Goal: Task Accomplishment & Management: Manage account settings

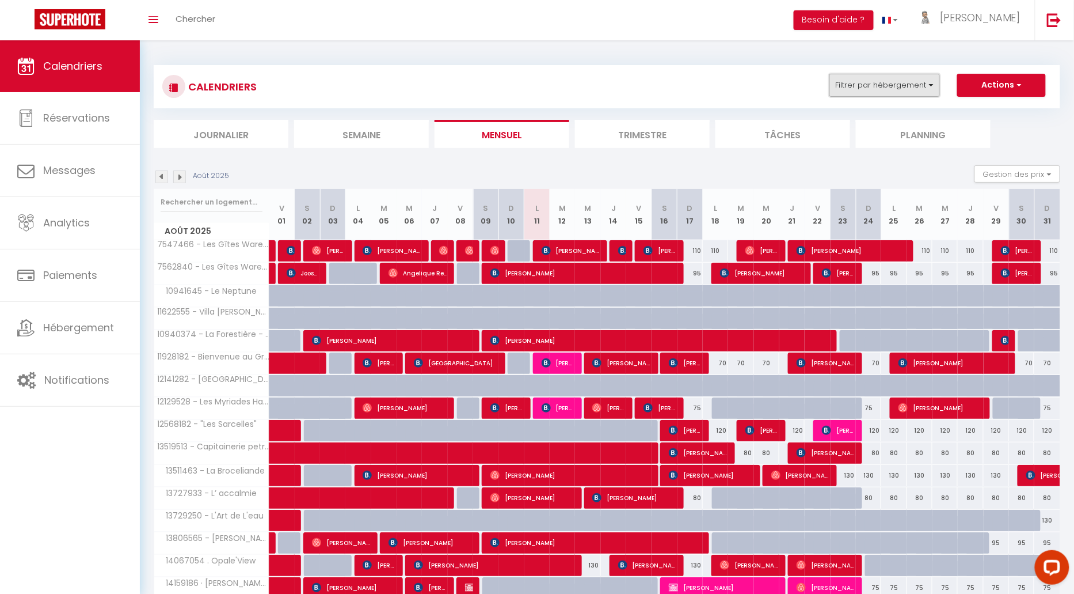
click at [848, 86] on button "Filtrer par hébergement" at bounding box center [885, 85] width 111 height 23
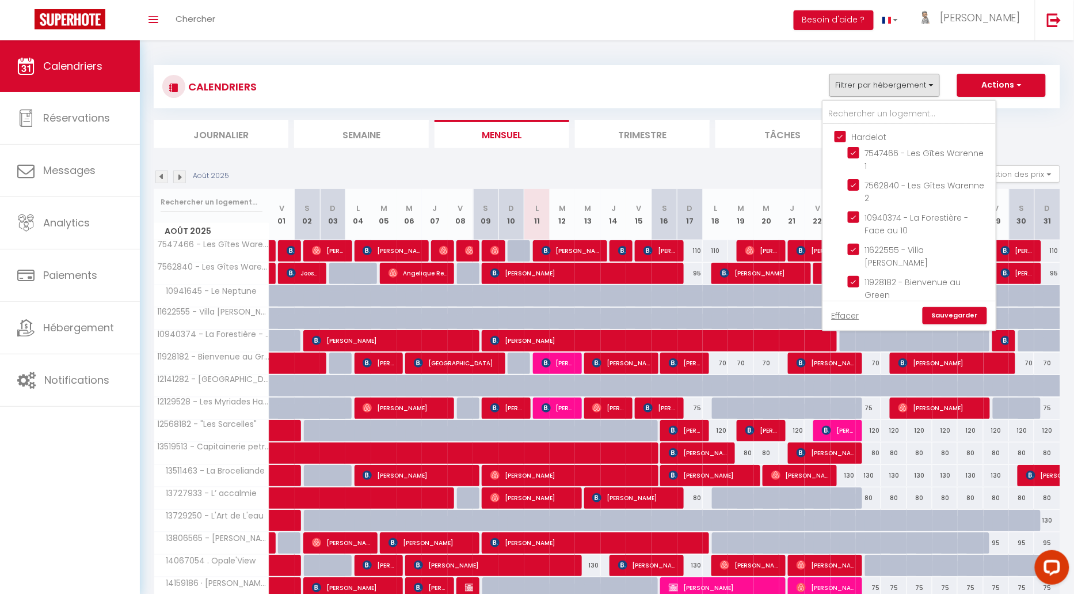
click at [846, 132] on input "Hardelot" at bounding box center [921, 136] width 173 height 12
checkbox input "false"
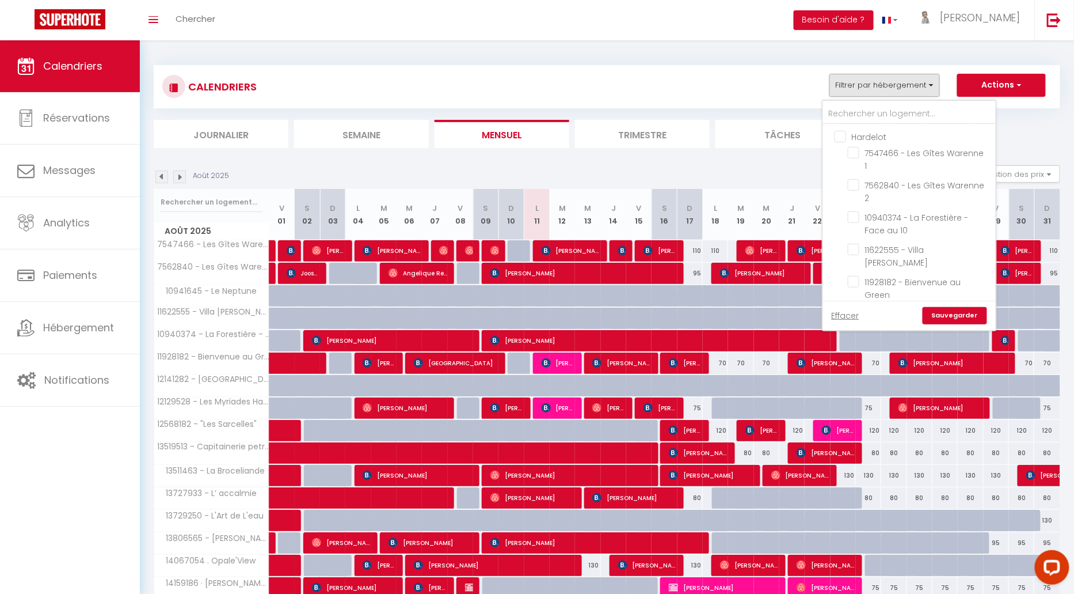
checkbox input "false"
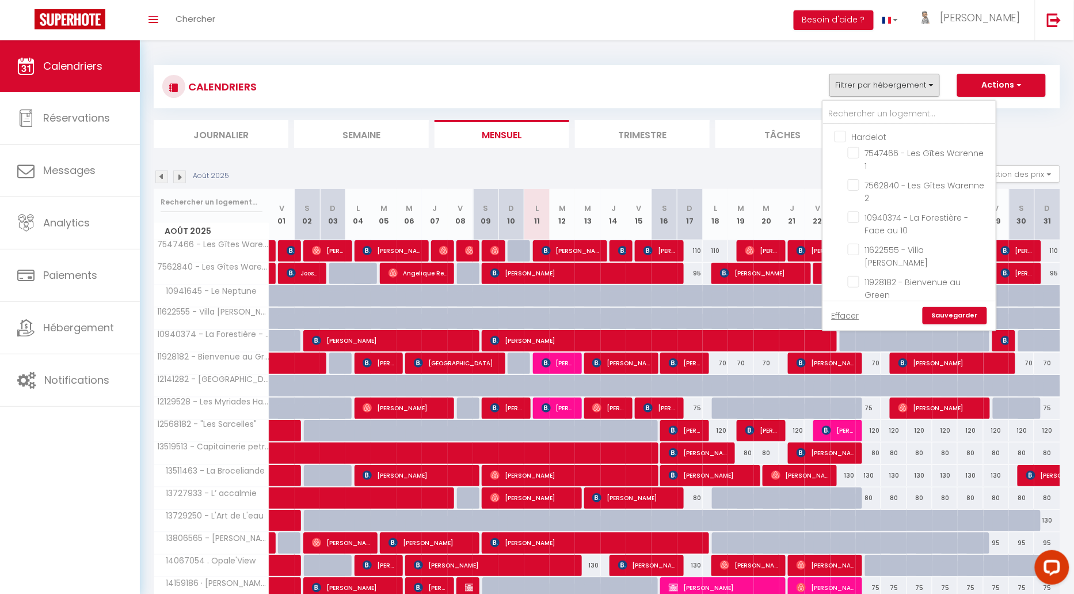
checkbox input "false"
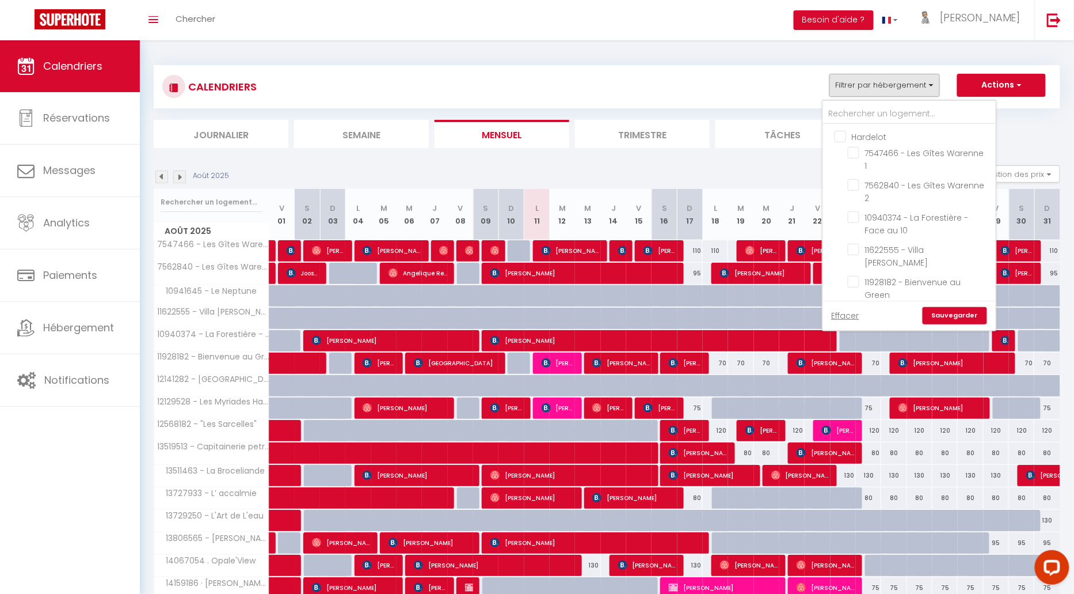
checkbox input "false"
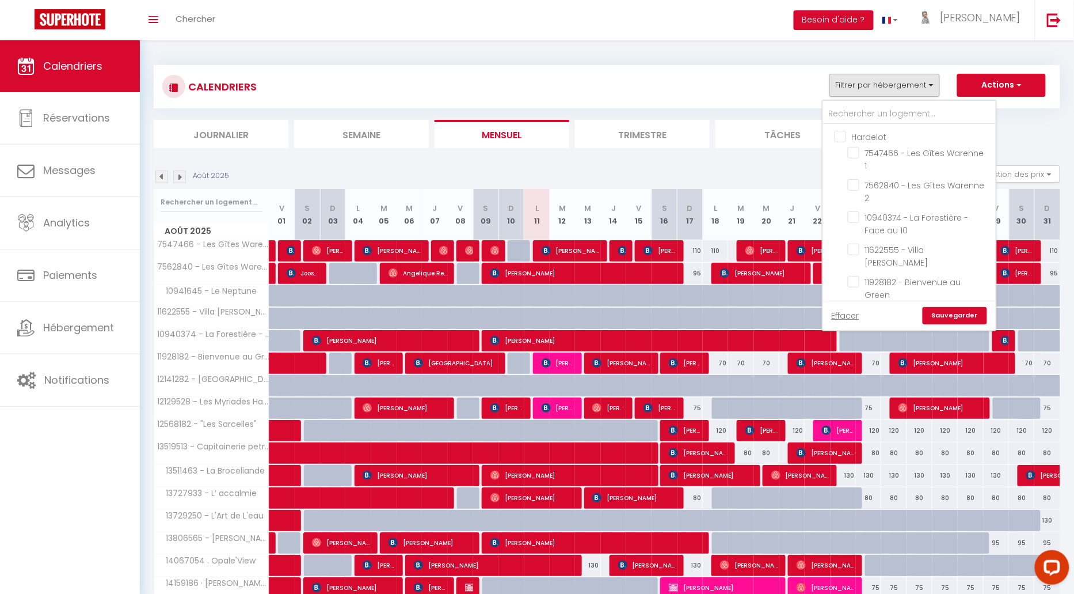
checkbox input "false"
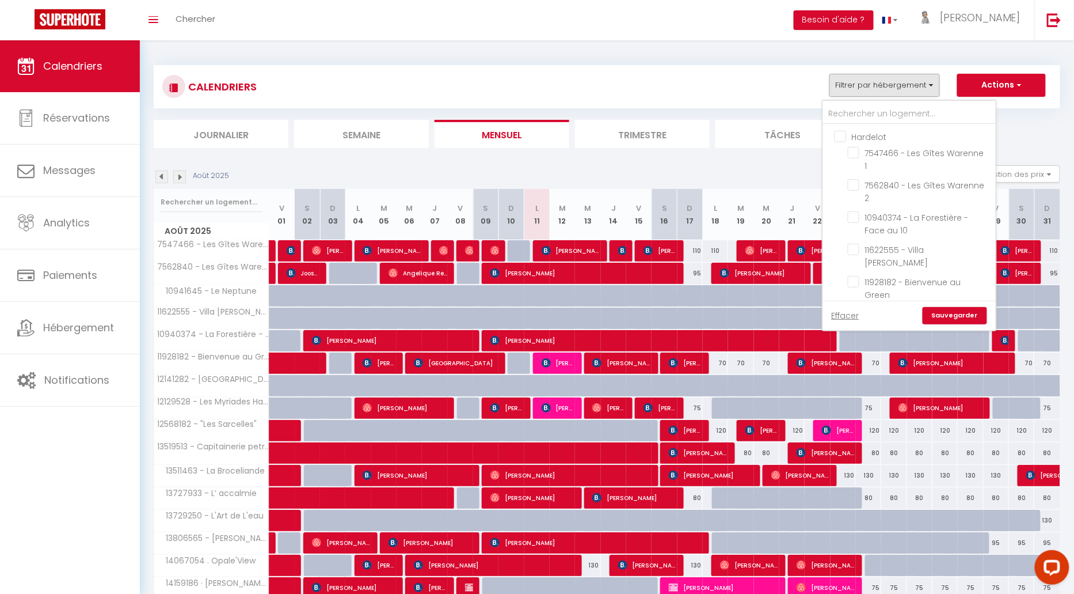
checkbox input "false"
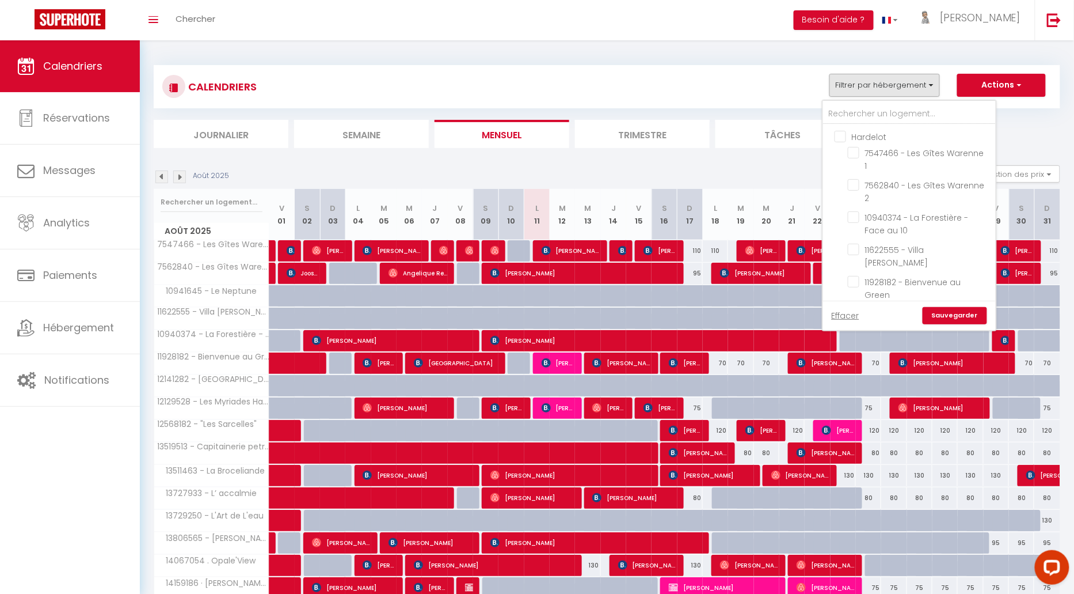
checkbox input "false"
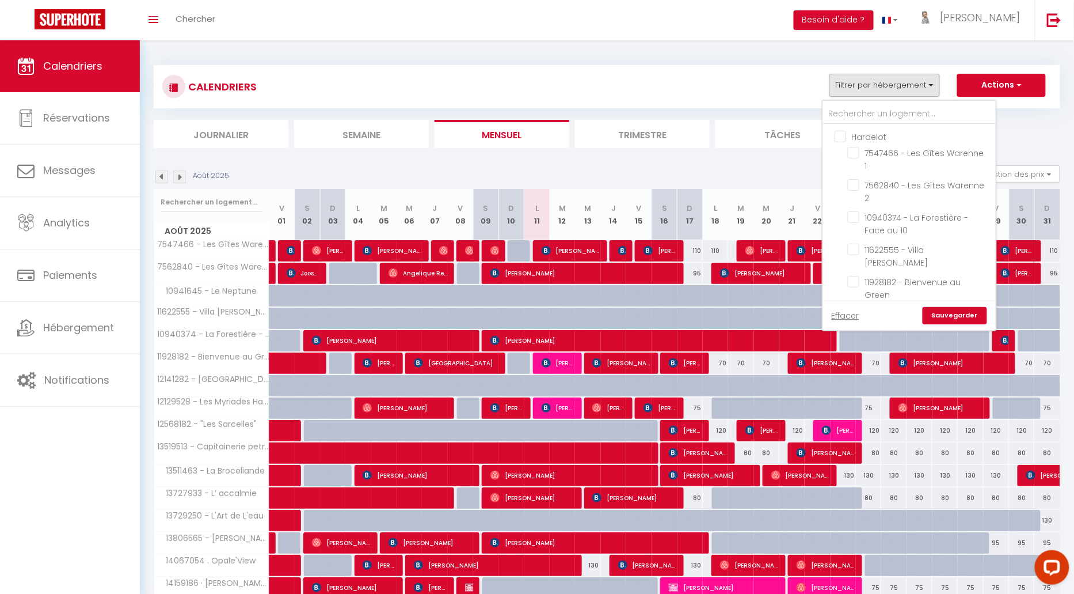
checkbox input "false"
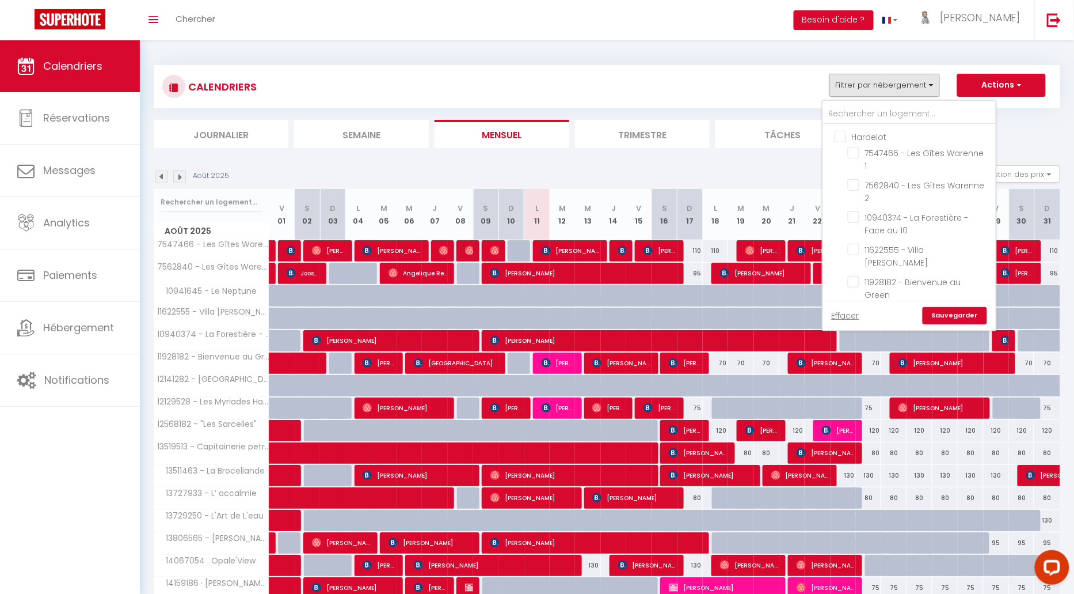
checkbox input "false"
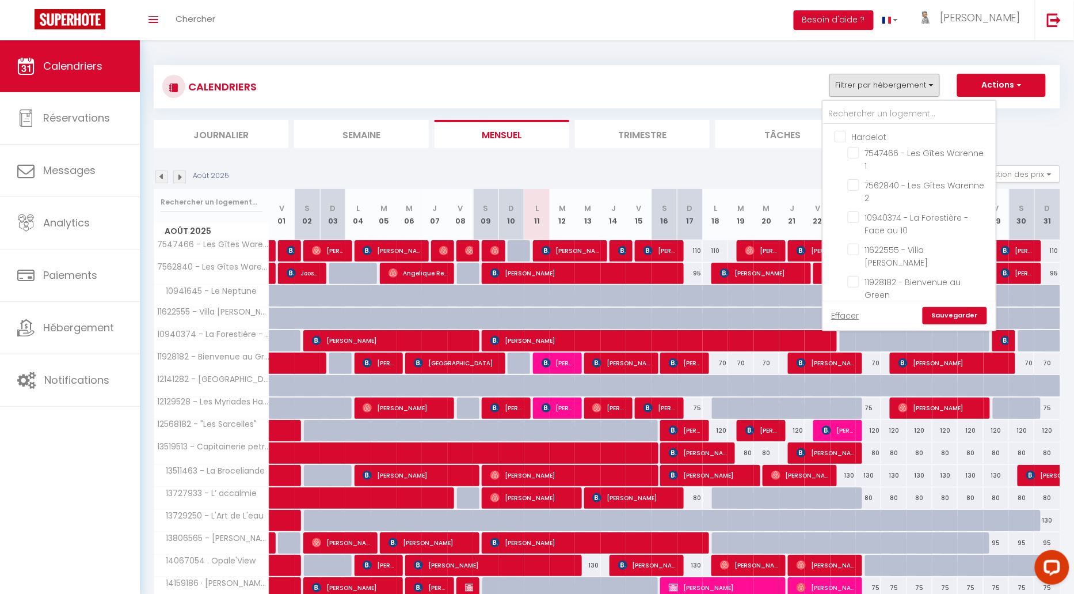
checkbox input "false"
click at [842, 237] on input "Boulogne" at bounding box center [921, 243] width 173 height 12
checkbox input "true"
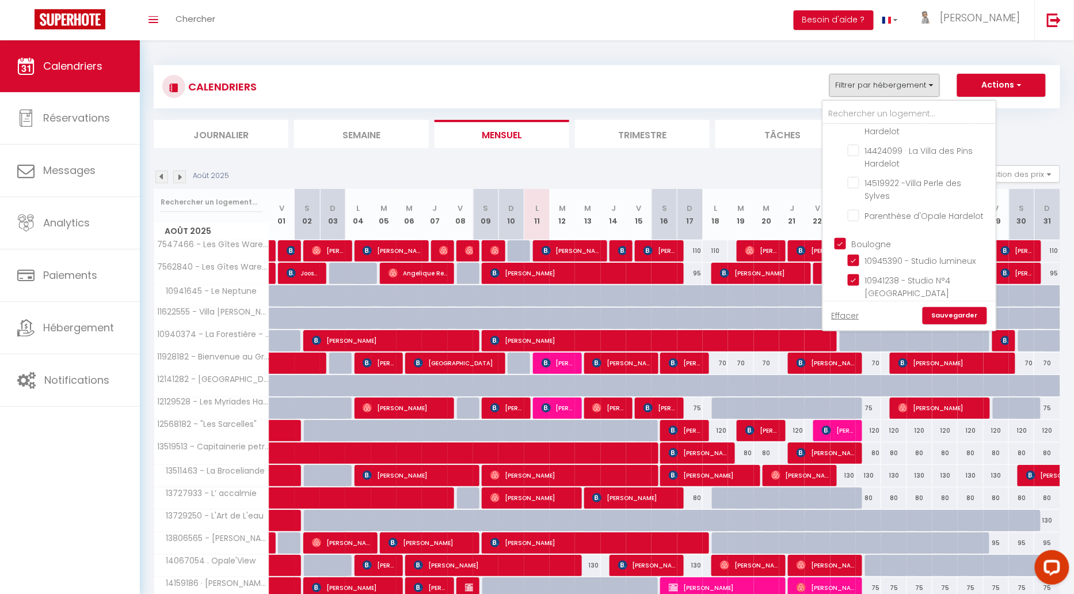
checkbox input "true"
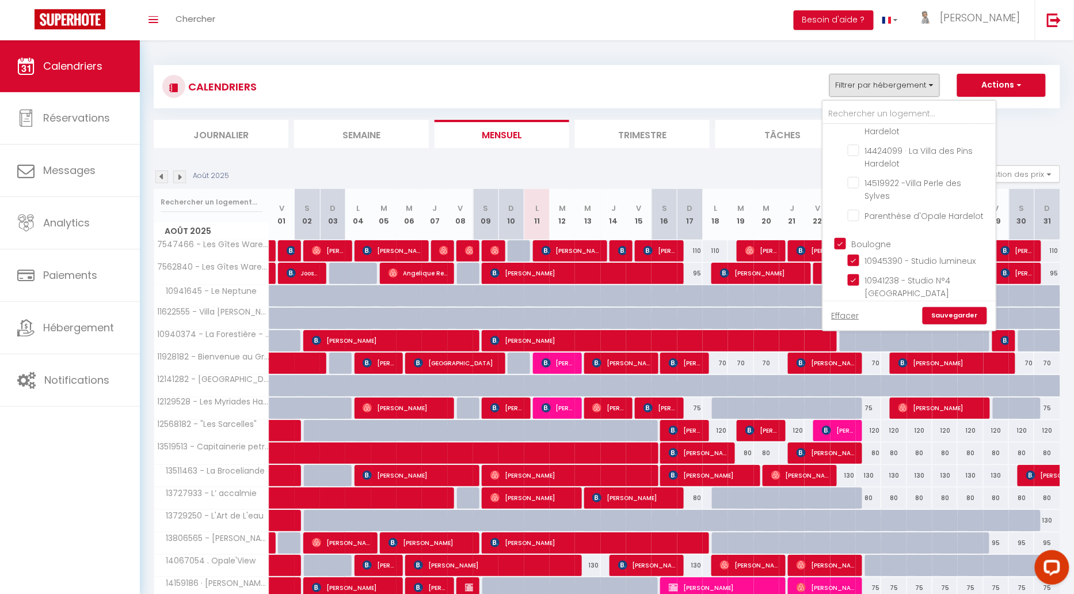
checkbox input "true"
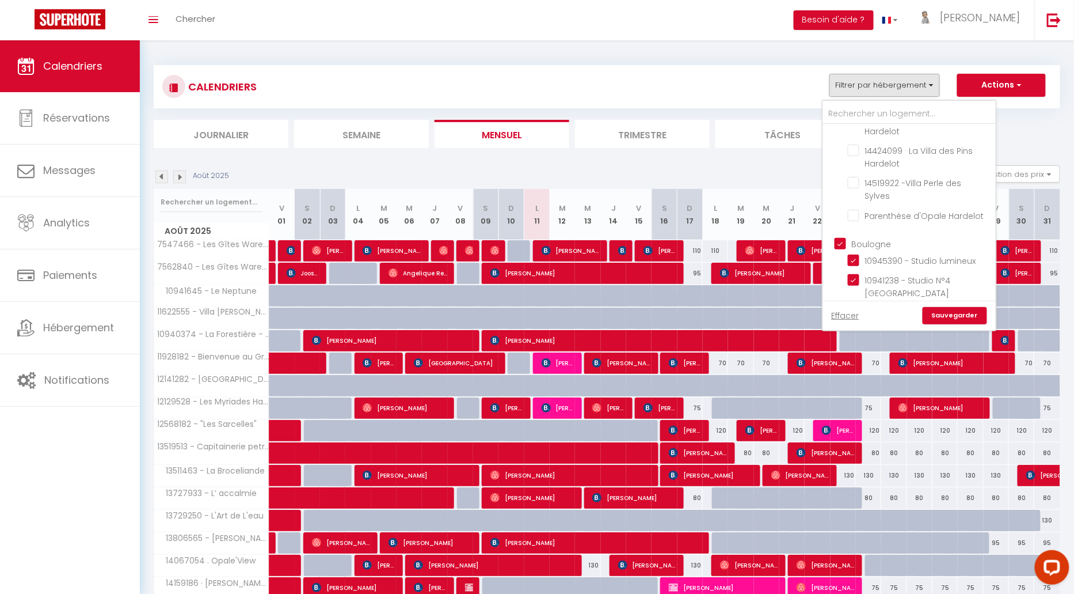
checkbox input "true"
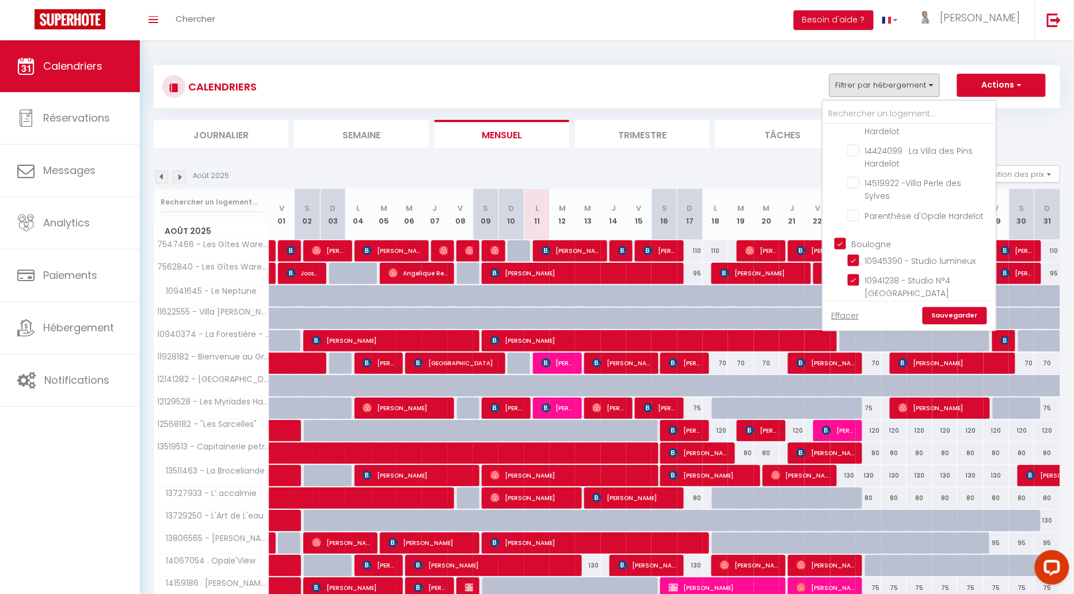
checkbox input "true"
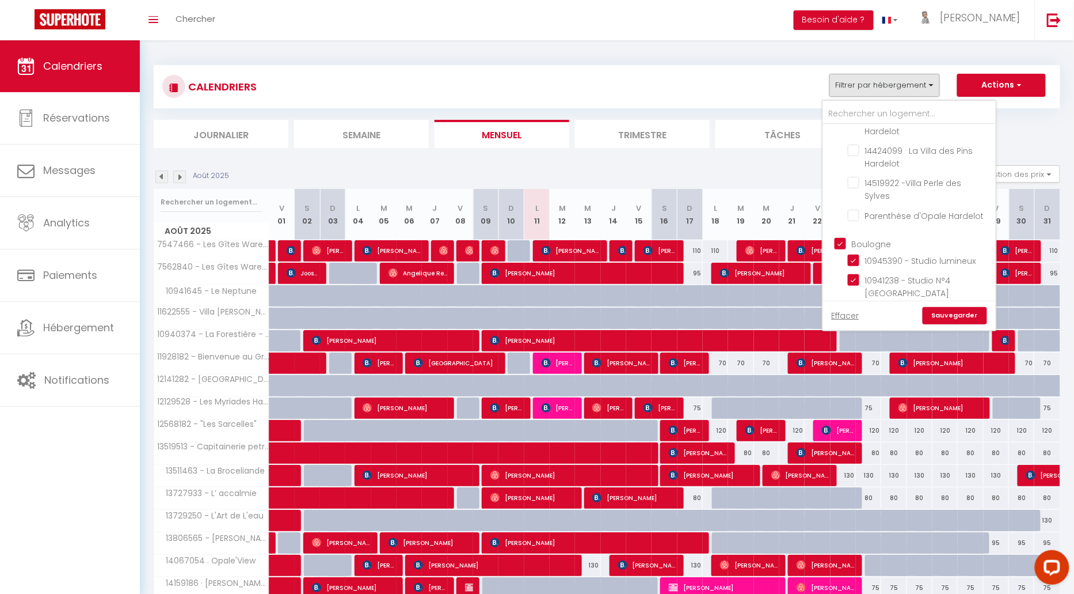
checkbox input "true"
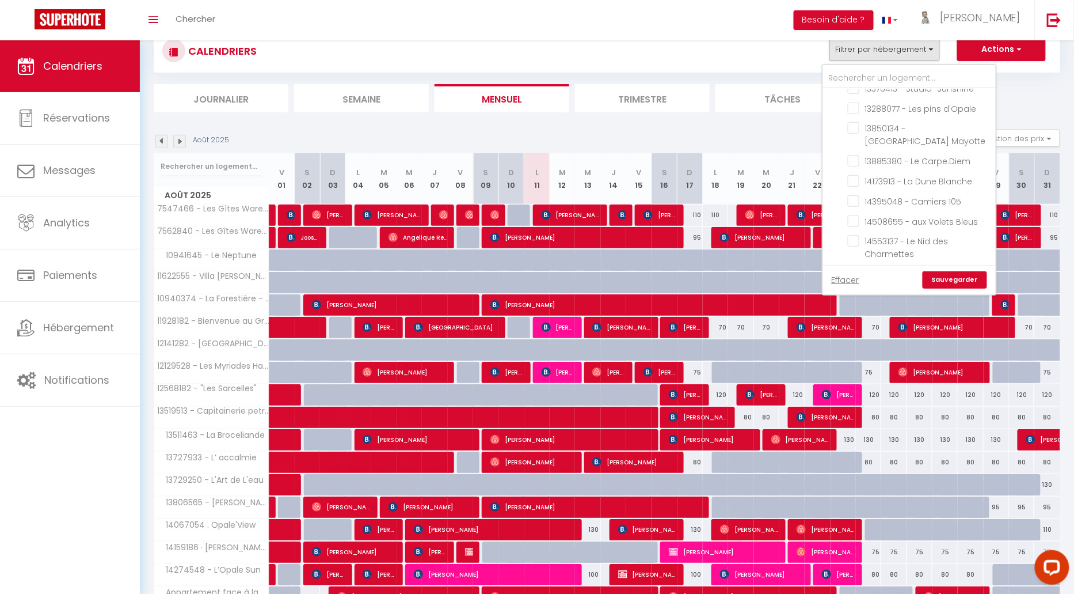
scroll to position [50, 0]
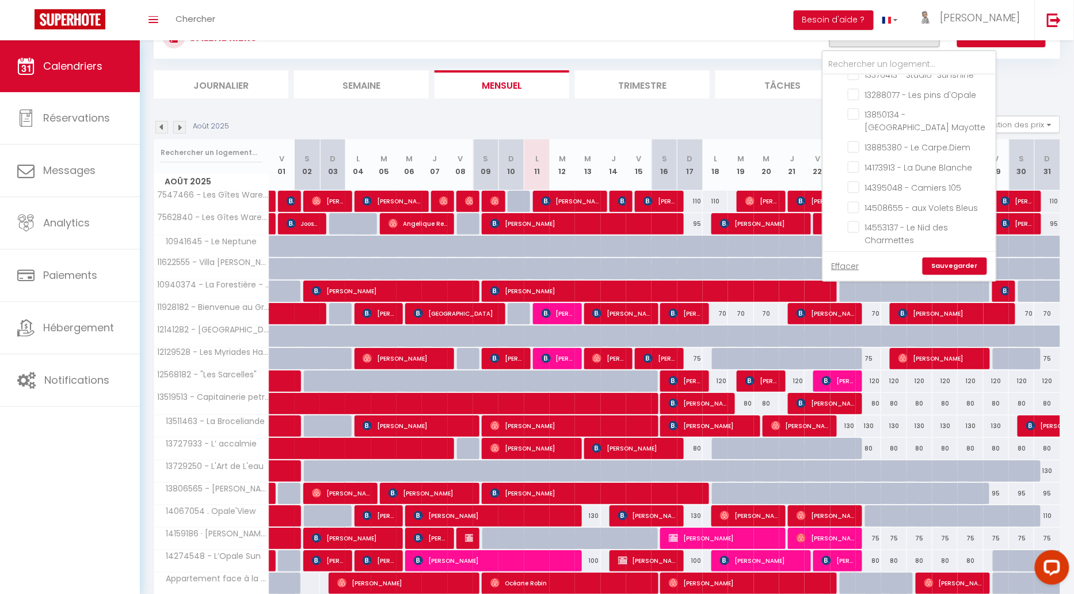
click at [842, 355] on input "Contrat à La Carte" at bounding box center [921, 361] width 173 height 12
checkbox input "true"
click at [842, 355] on input "Contrat à La Carte" at bounding box center [921, 361] width 173 height 12
checkbox input "false"
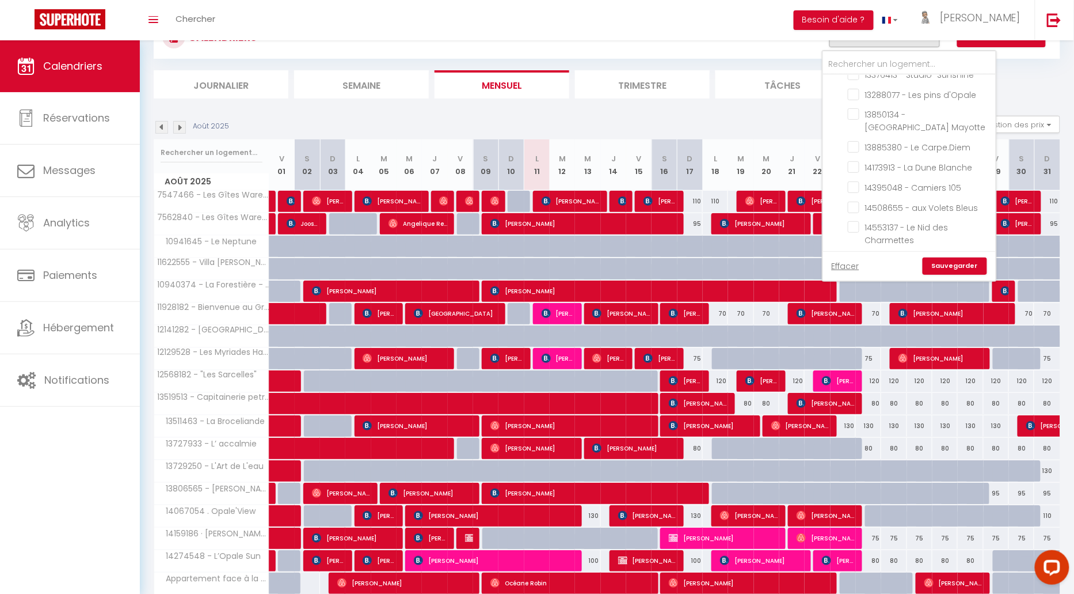
checkbox input "false"
click at [959, 267] on link "Sauvegarder" at bounding box center [955, 265] width 64 height 17
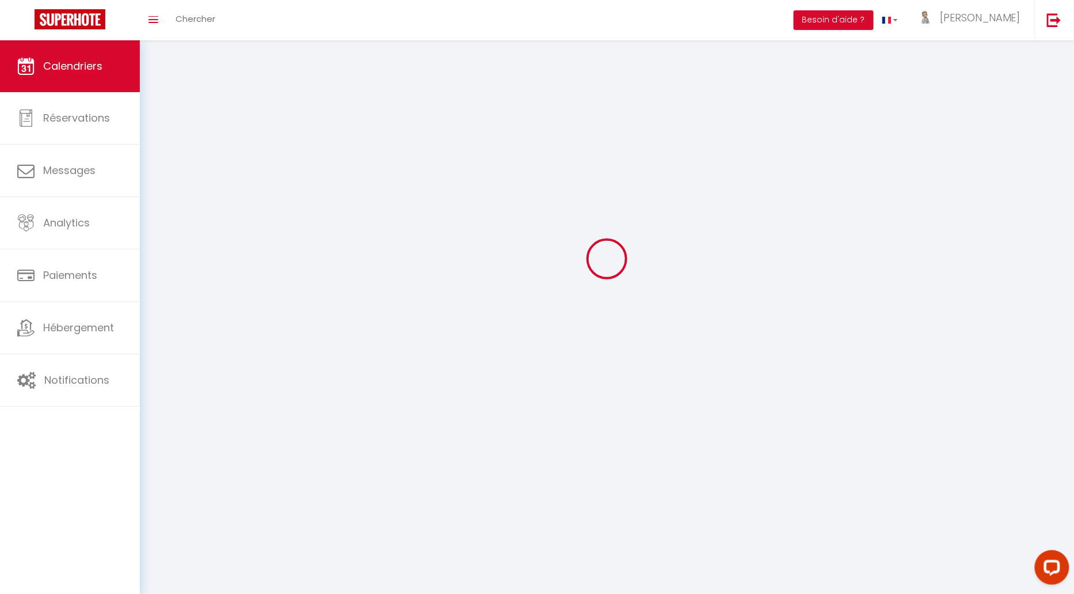
scroll to position [40, 0]
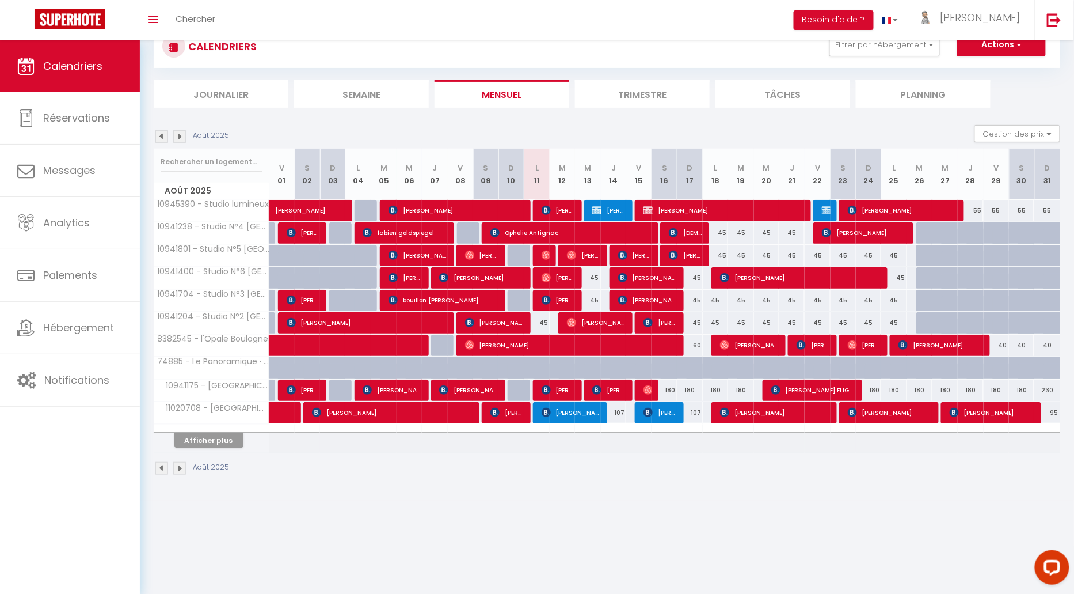
click at [379, 95] on li "Semaine" at bounding box center [361, 93] width 135 height 28
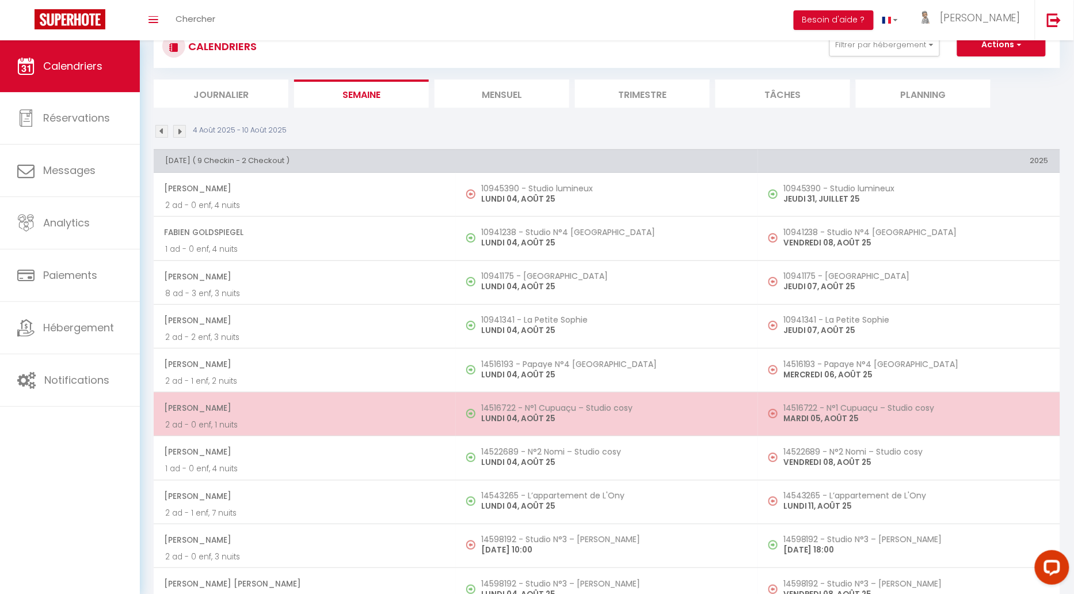
scroll to position [50, 0]
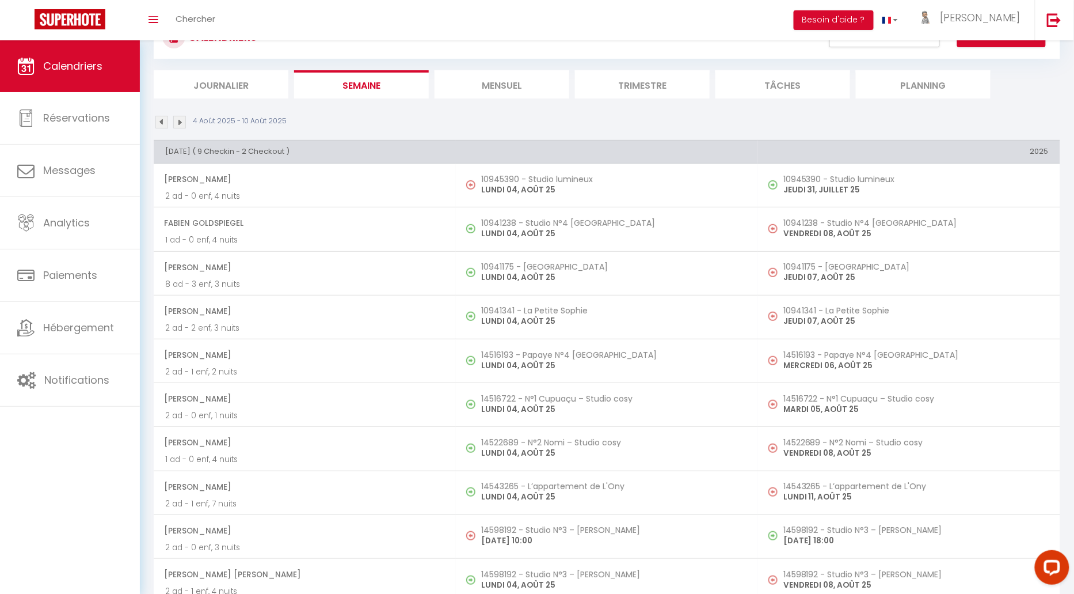
click at [162, 121] on img at bounding box center [161, 122] width 13 height 13
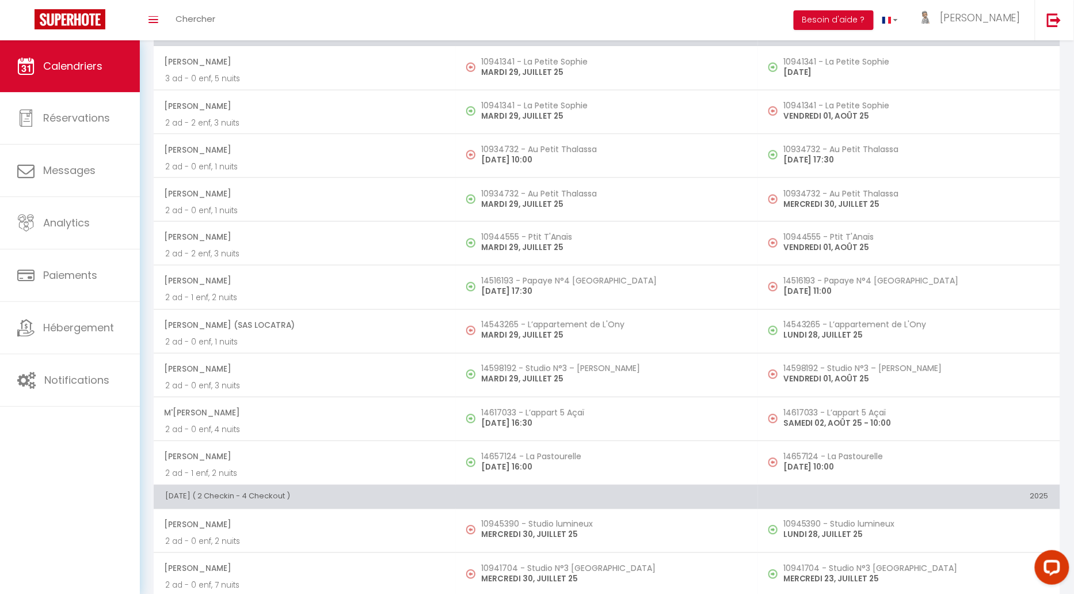
scroll to position [0, 0]
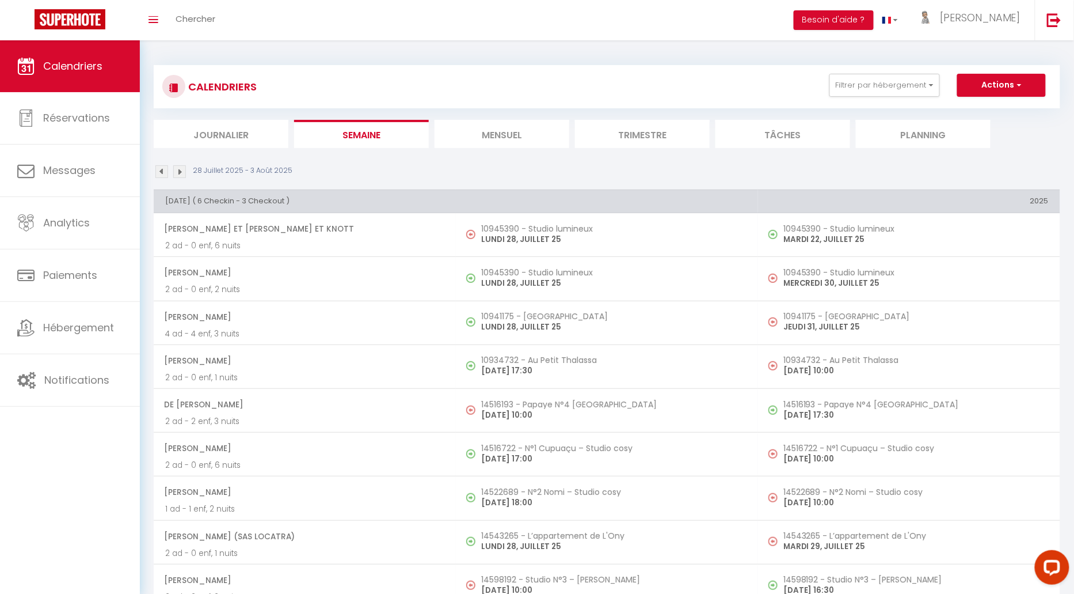
click at [230, 136] on li "Journalier" at bounding box center [221, 134] width 135 height 28
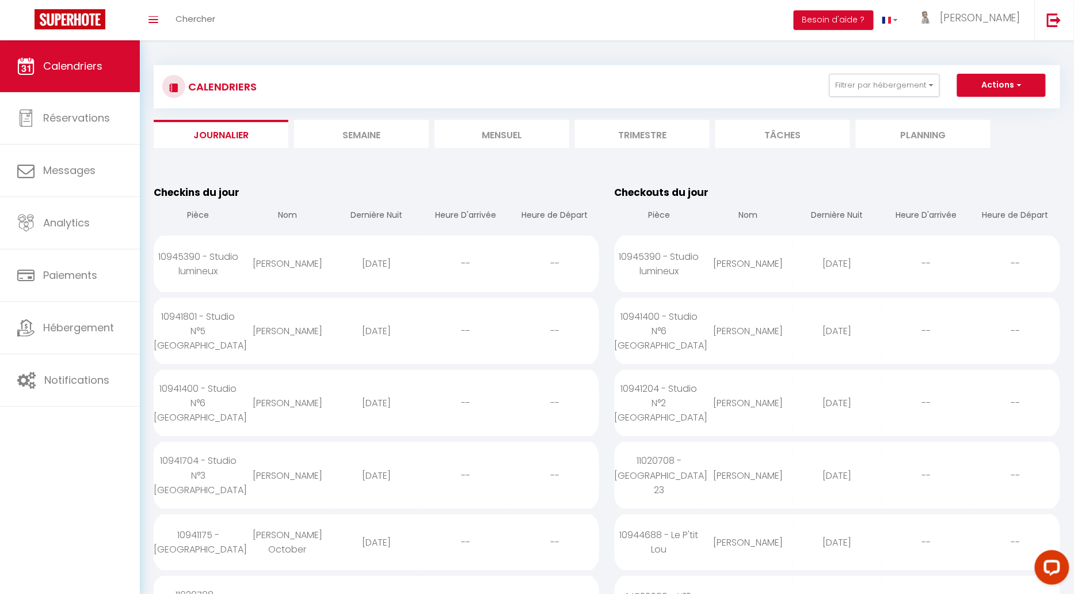
click at [375, 137] on li "Semaine" at bounding box center [361, 134] width 135 height 28
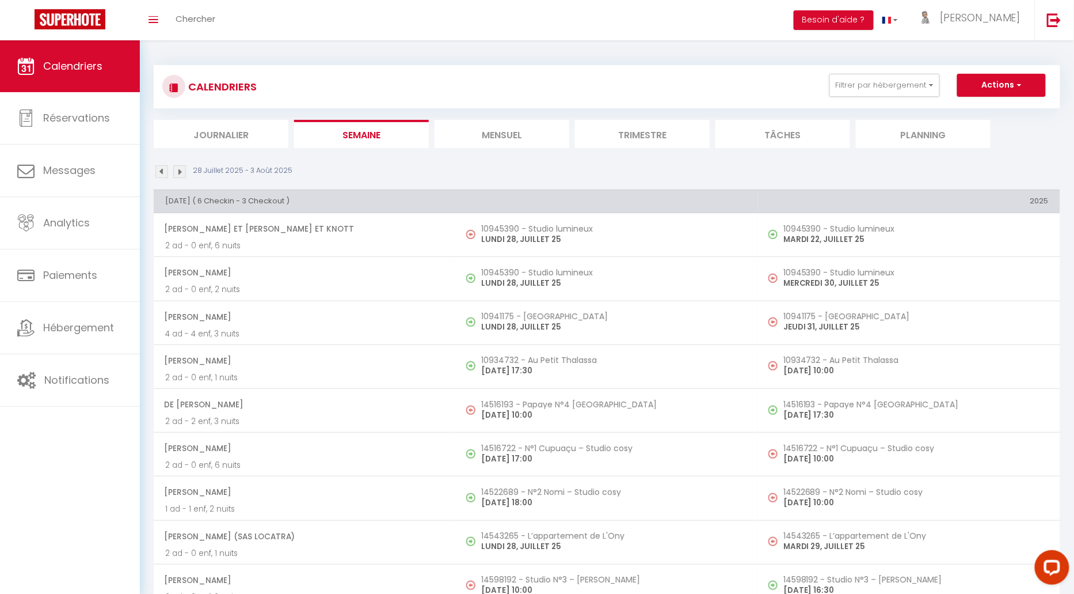
click at [181, 170] on img at bounding box center [179, 171] width 13 height 13
click at [503, 131] on li "Mensuel" at bounding box center [502, 134] width 135 height 28
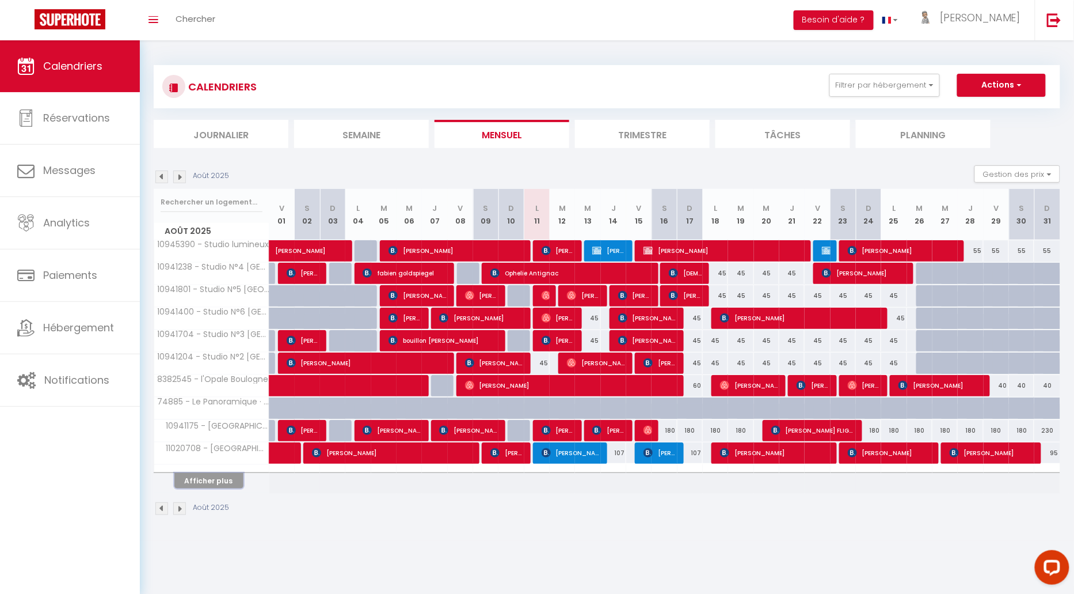
click at [201, 477] on button "Afficher plus" at bounding box center [208, 481] width 69 height 16
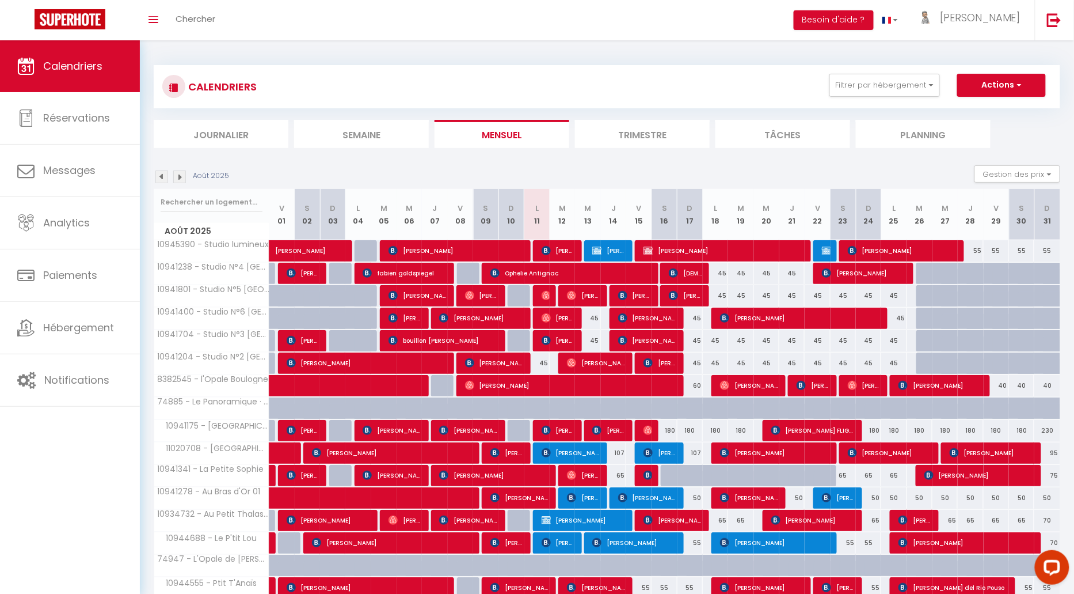
click at [544, 360] on div "45" at bounding box center [537, 362] width 25 height 21
type input "45"
type input "Lun 11 Août 2025"
type input "[DATE]"
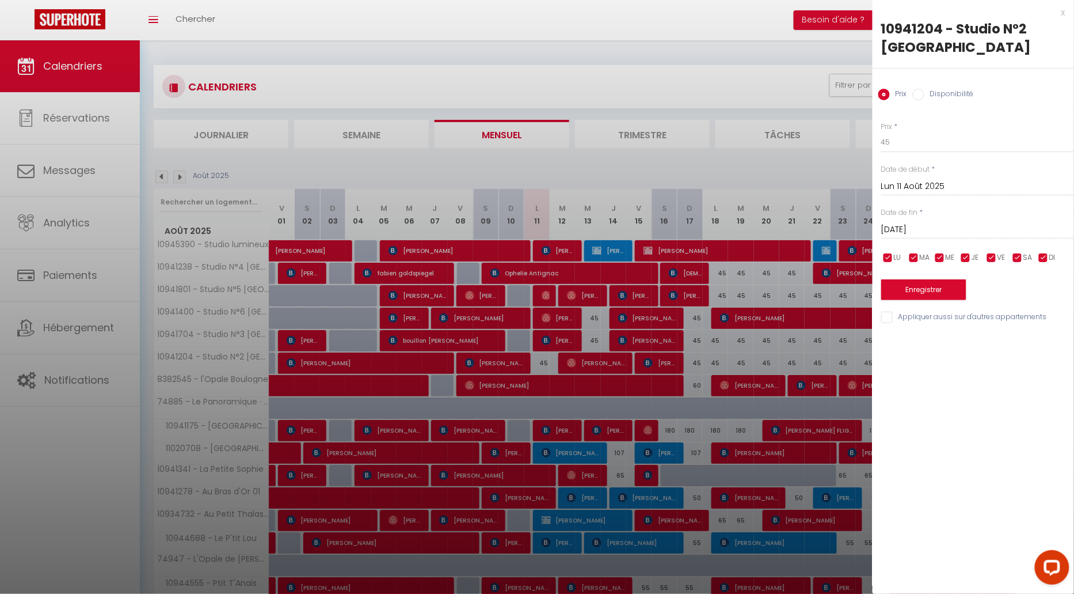
click at [918, 97] on input "Disponibilité" at bounding box center [919, 95] width 12 height 12
radio input "true"
radio input "false"
click at [915, 141] on select "Disponible Indisponible" at bounding box center [978, 143] width 193 height 22
select select "0"
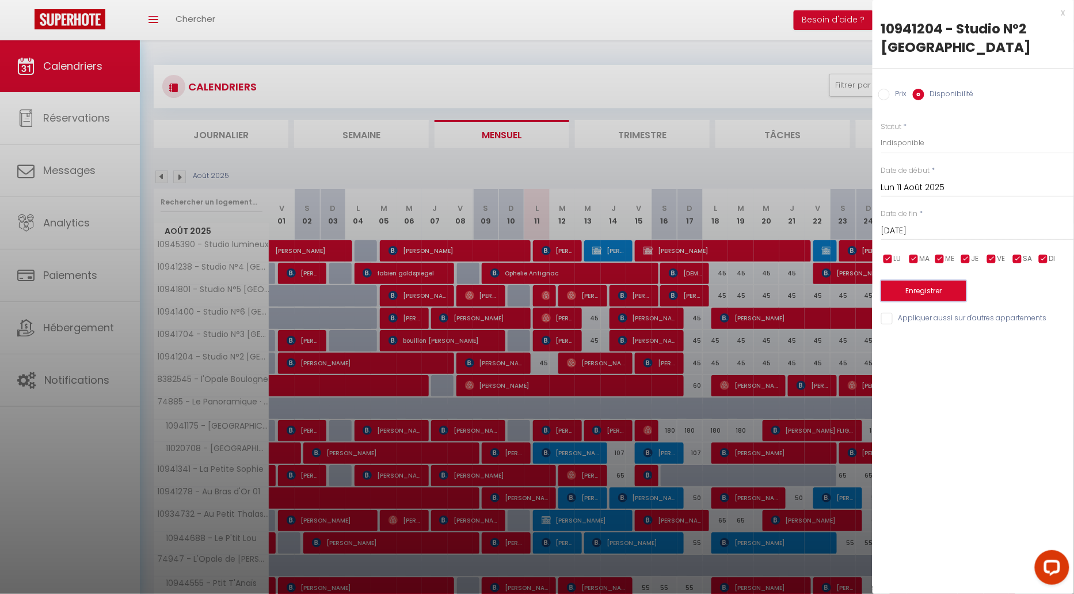
click at [925, 286] on button "Enregistrer" at bounding box center [924, 290] width 85 height 21
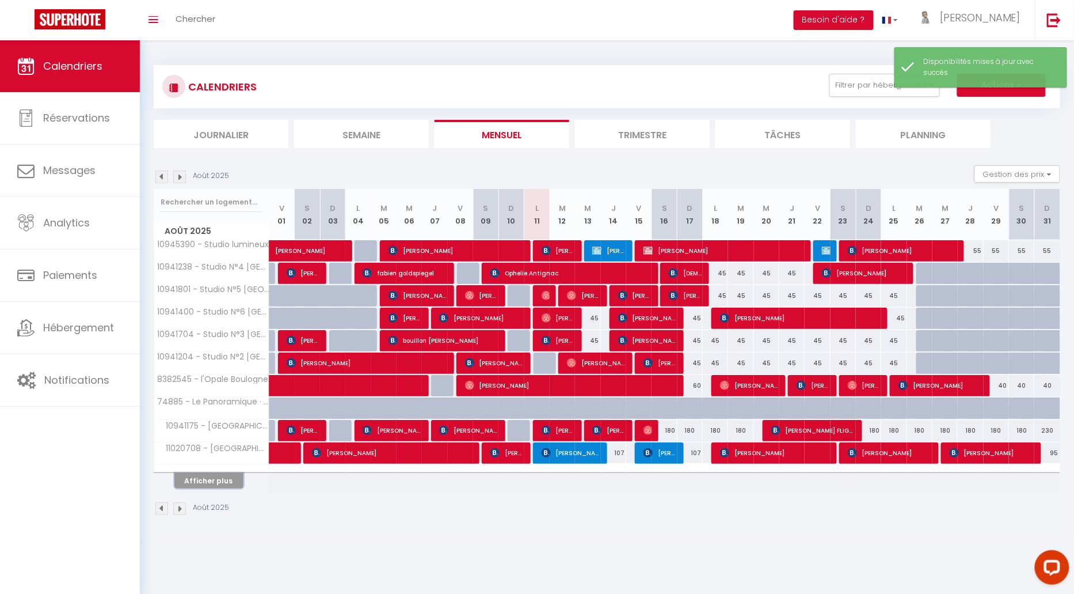
click at [202, 483] on button "Afficher plus" at bounding box center [208, 481] width 69 height 16
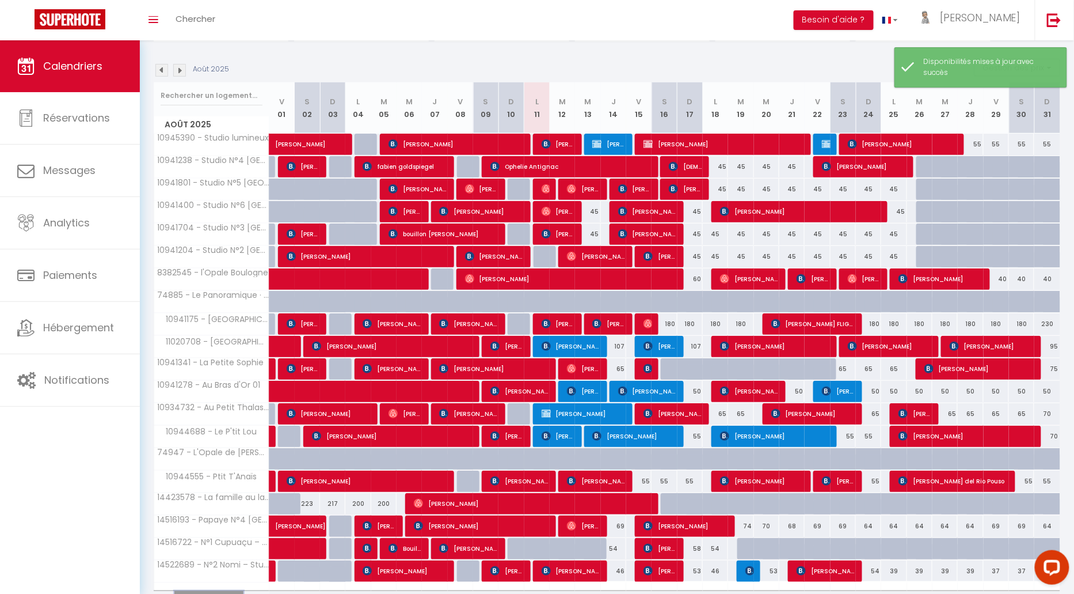
scroll to position [164, 0]
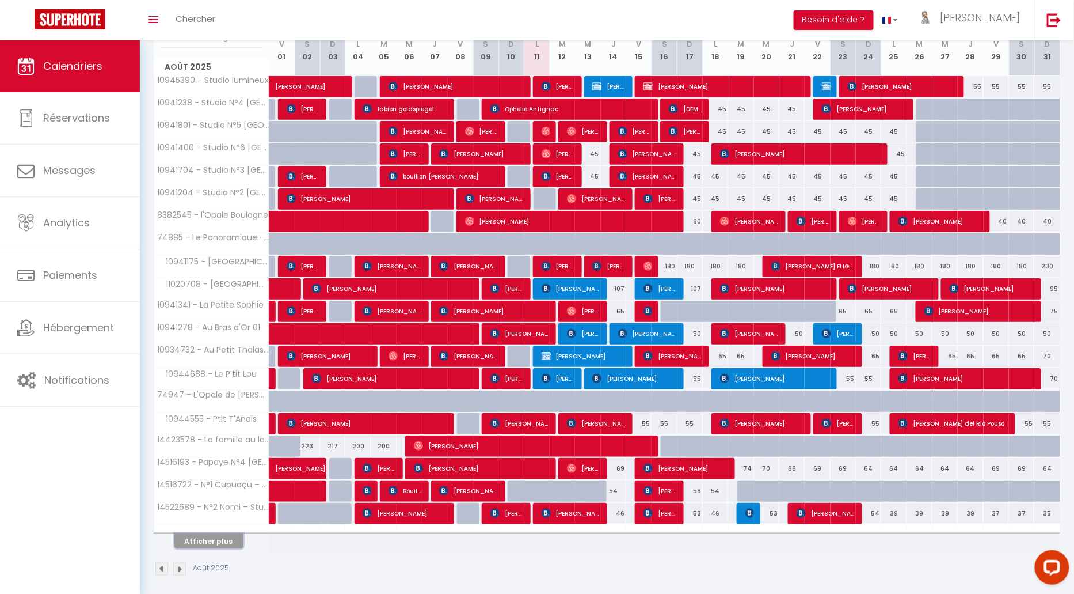
click at [220, 536] on button "Afficher plus" at bounding box center [208, 541] width 69 height 16
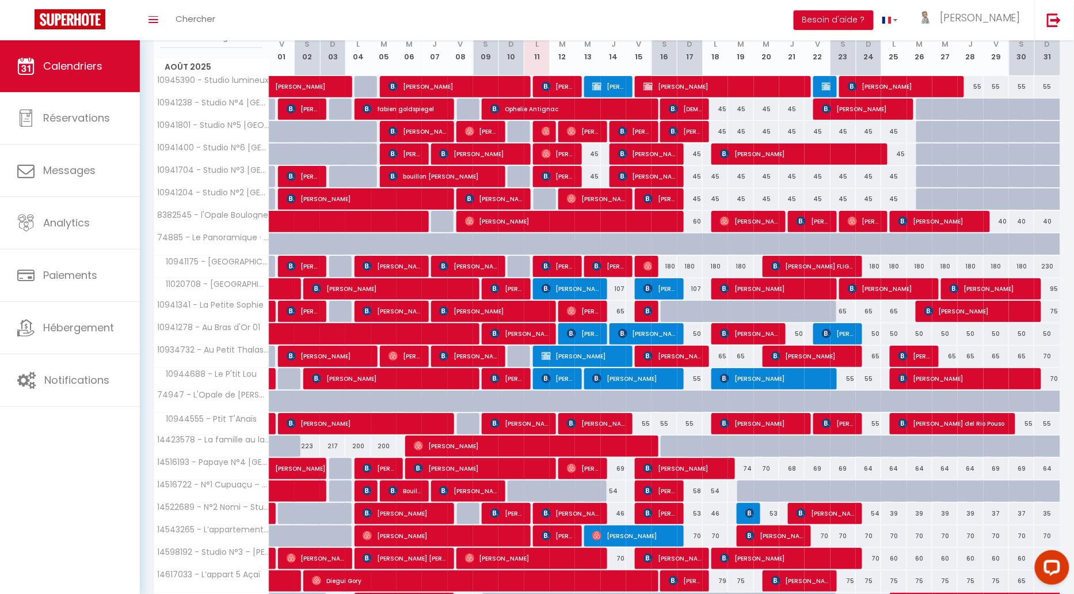
scroll to position [226, 0]
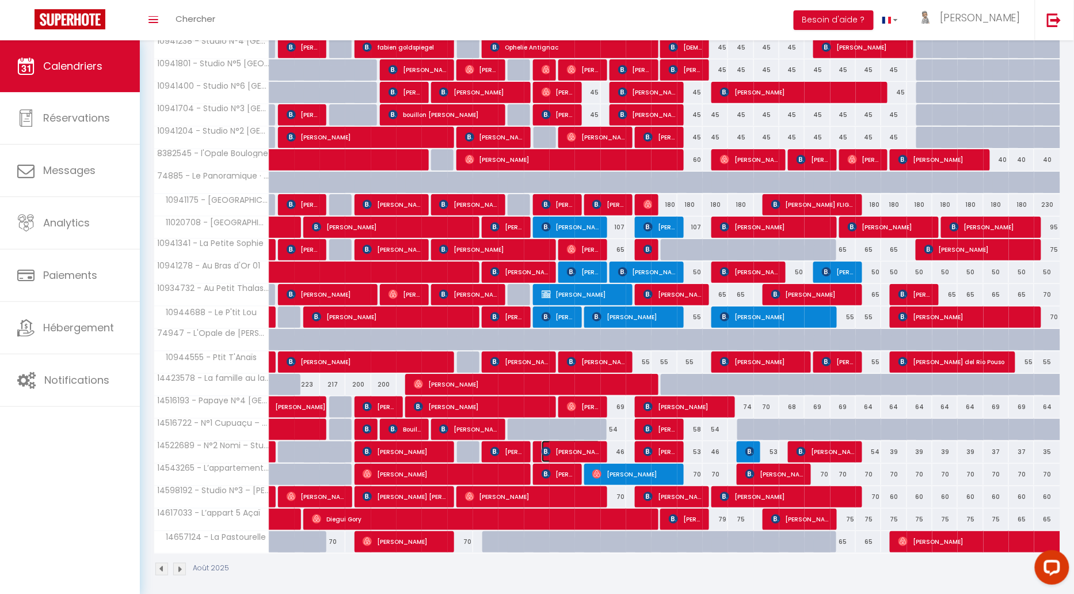
click at [549, 447] on img at bounding box center [546, 451] width 9 height 9
select select "OK"
select select "KO"
select select "1"
select select "0"
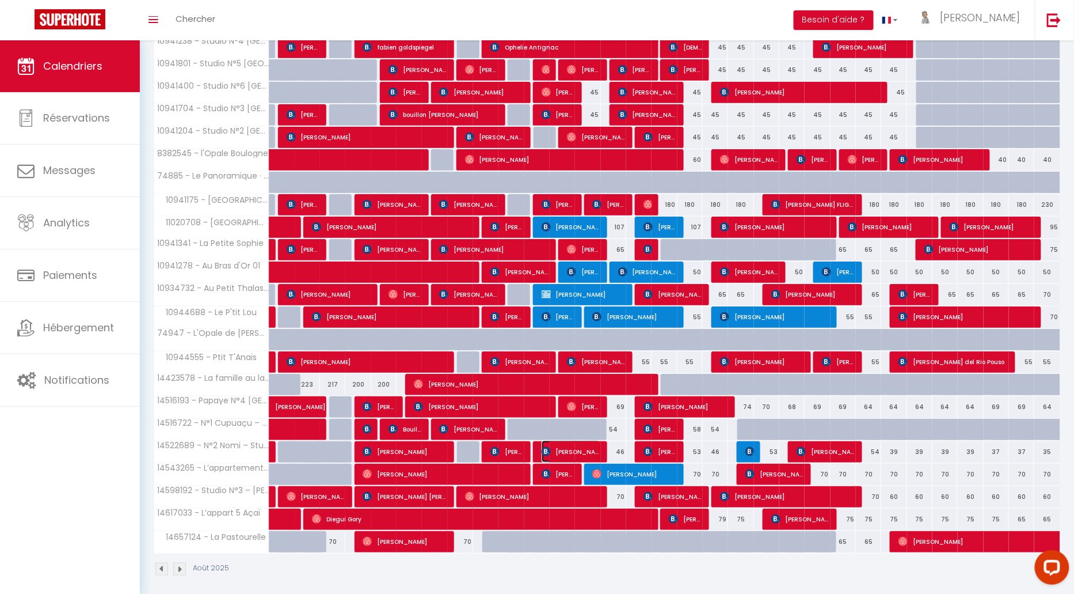
select select "1"
select select
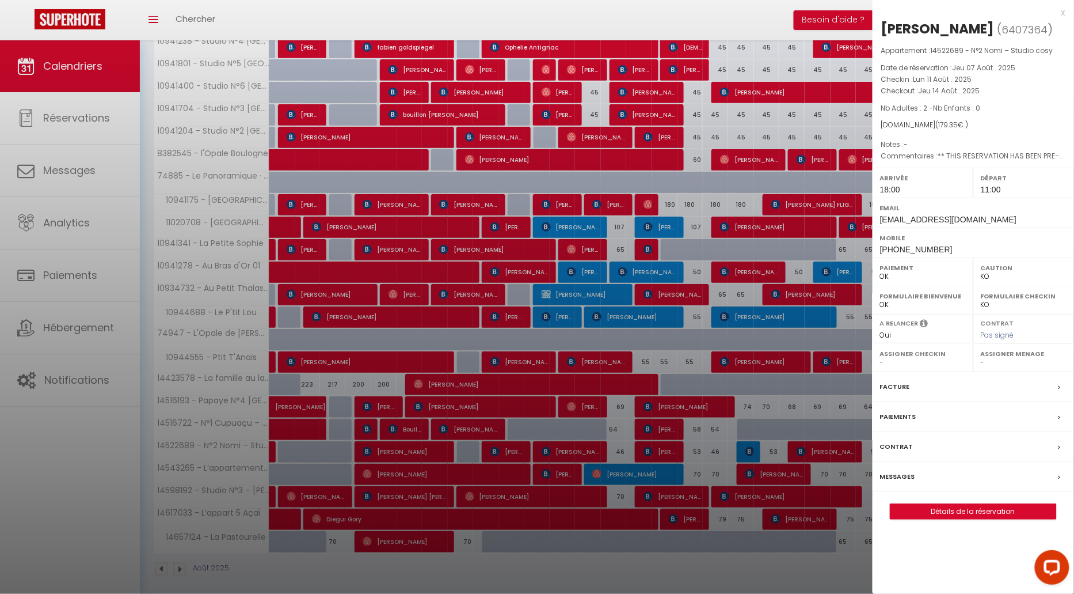
click at [539, 576] on div at bounding box center [537, 297] width 1074 height 594
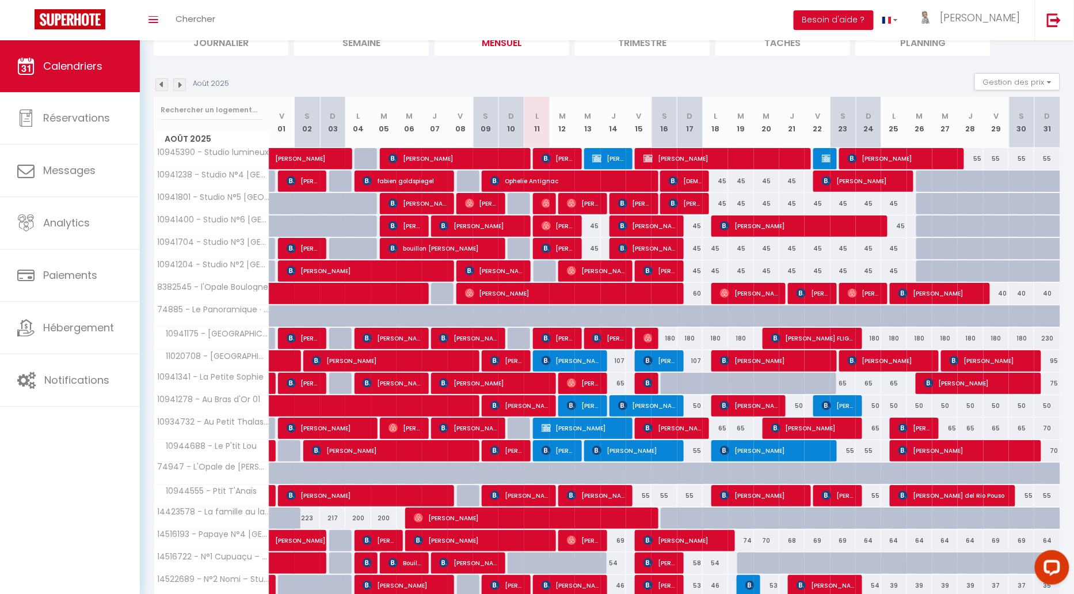
scroll to position [0, 0]
